Goal: Task Accomplishment & Management: Use online tool/utility

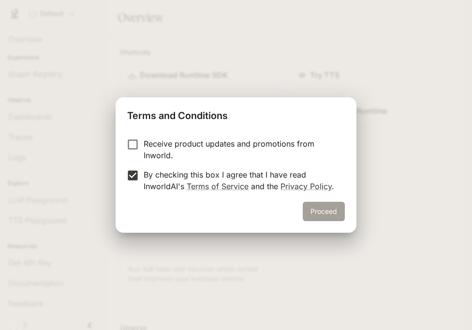
click at [331, 207] on button "Proceed" at bounding box center [324, 211] width 42 height 19
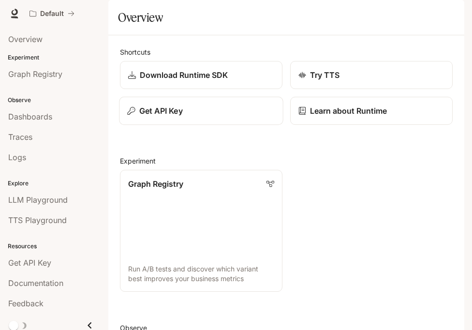
click at [170, 117] on p "Get API Key" at bounding box center [161, 111] width 44 height 12
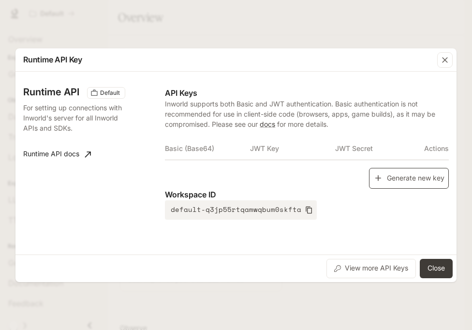
click at [386, 178] on button "Generate new key" at bounding box center [409, 178] width 80 height 21
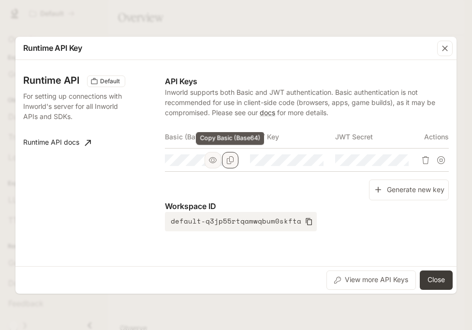
click at [231, 162] on icon "Copy Basic (Base64)" at bounding box center [231, 160] width 8 height 8
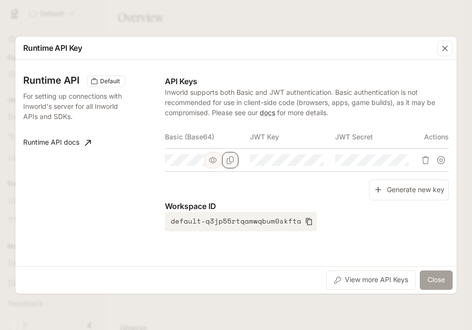
click at [438, 278] on button "Close" at bounding box center [436, 280] width 33 height 19
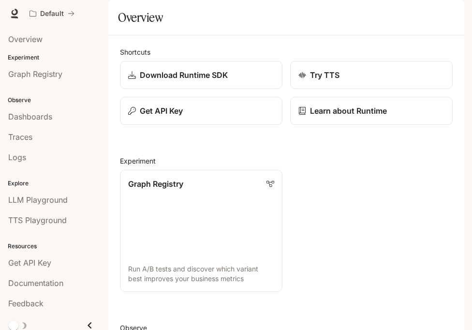
click at [447, 9] on div "button" at bounding box center [451, 14] width 14 height 14
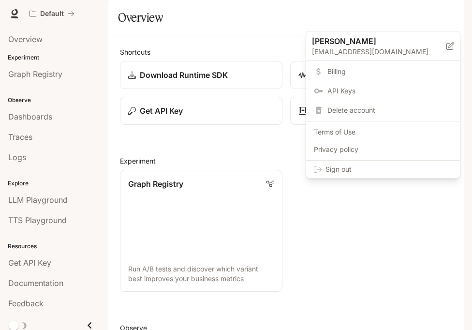
click at [402, 163] on div "Sign out" at bounding box center [383, 169] width 154 height 17
